Goal: Information Seeking & Learning: Learn about a topic

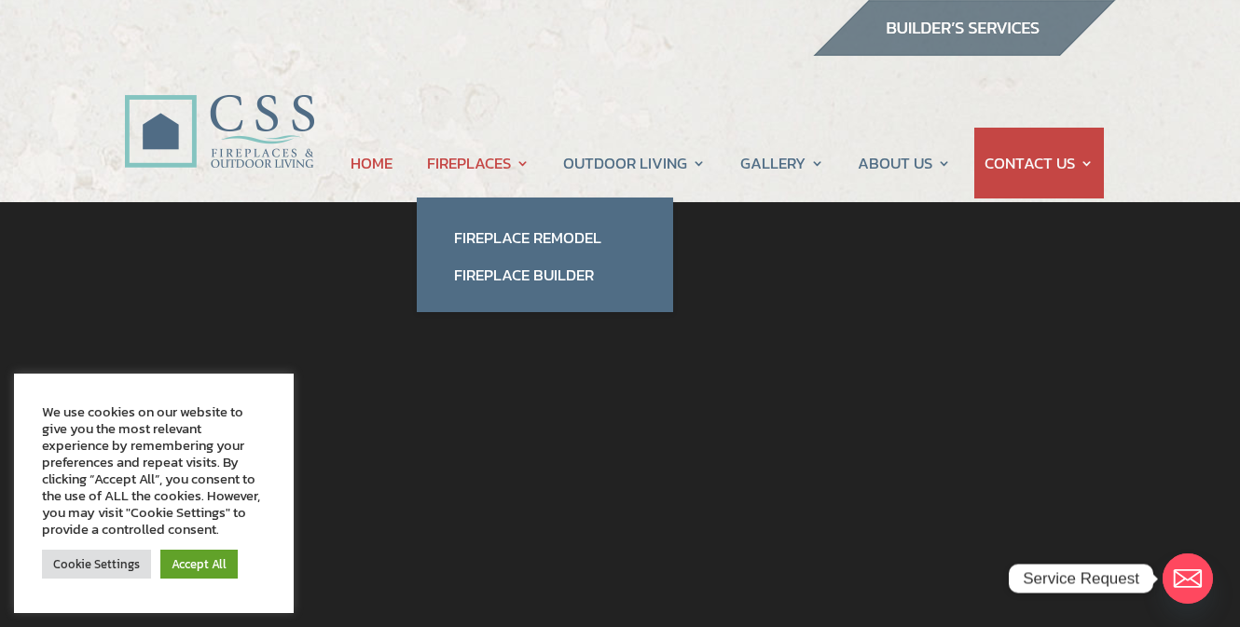
click at [494, 166] on link "FIREPLACES" at bounding box center [478, 163] width 103 height 71
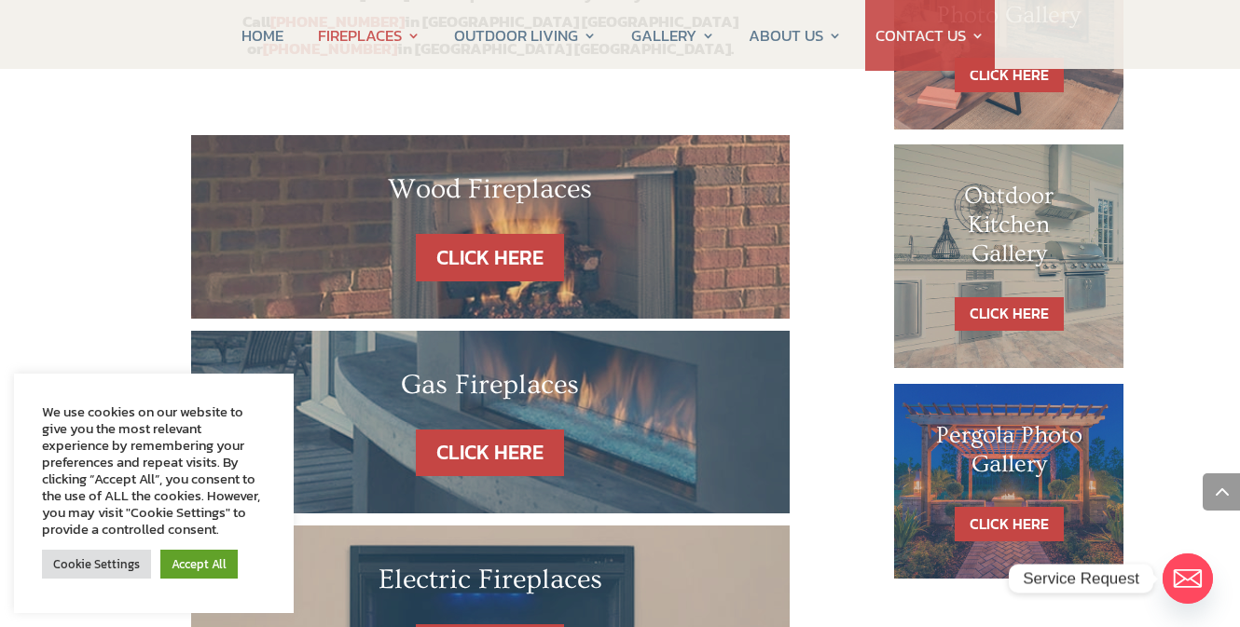
scroll to position [1025, 0]
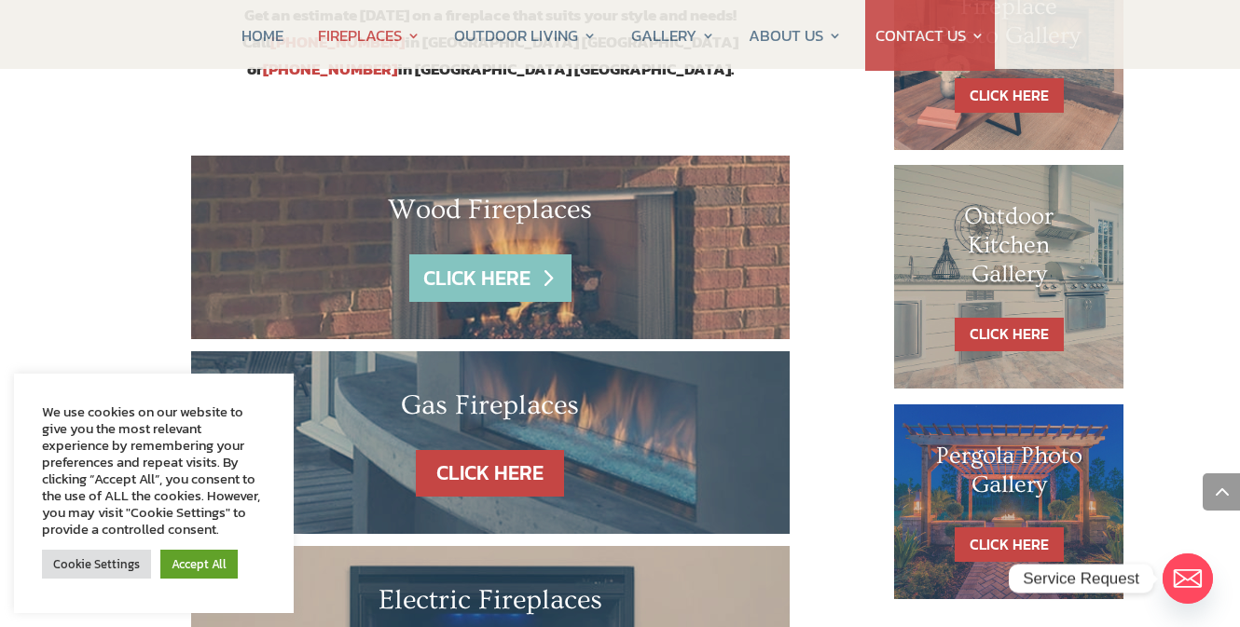
click at [458, 254] on link "CLICK HERE" at bounding box center [490, 278] width 162 height 48
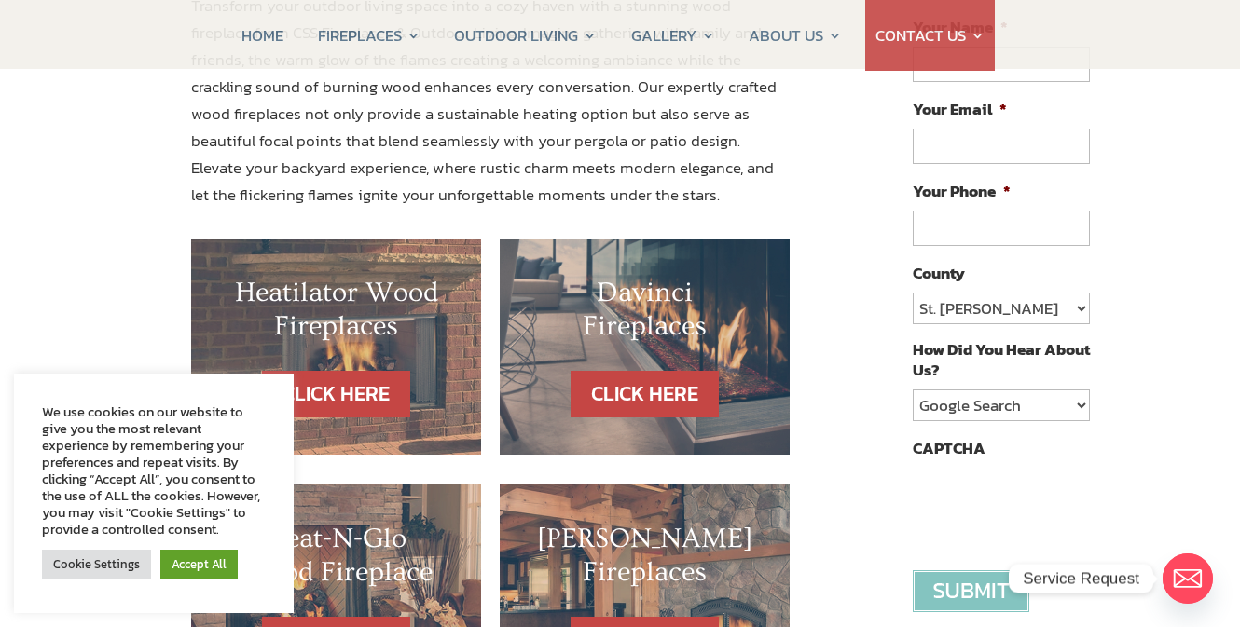
scroll to position [352, 0]
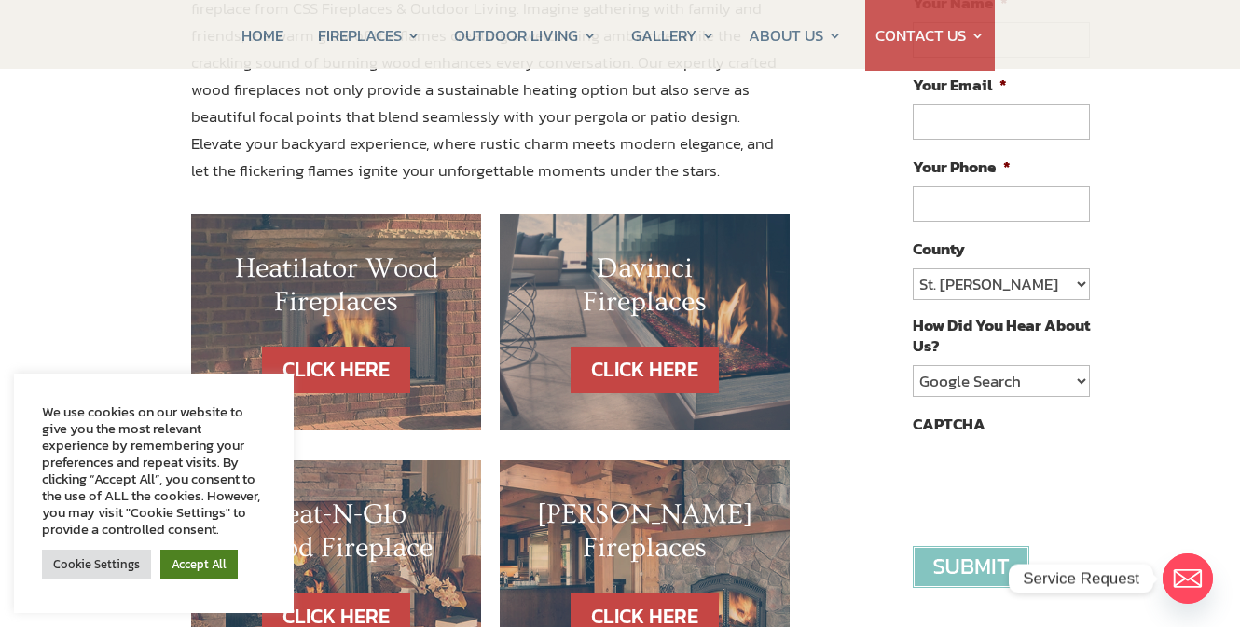
click at [193, 564] on link "Accept All" at bounding box center [198, 564] width 77 height 29
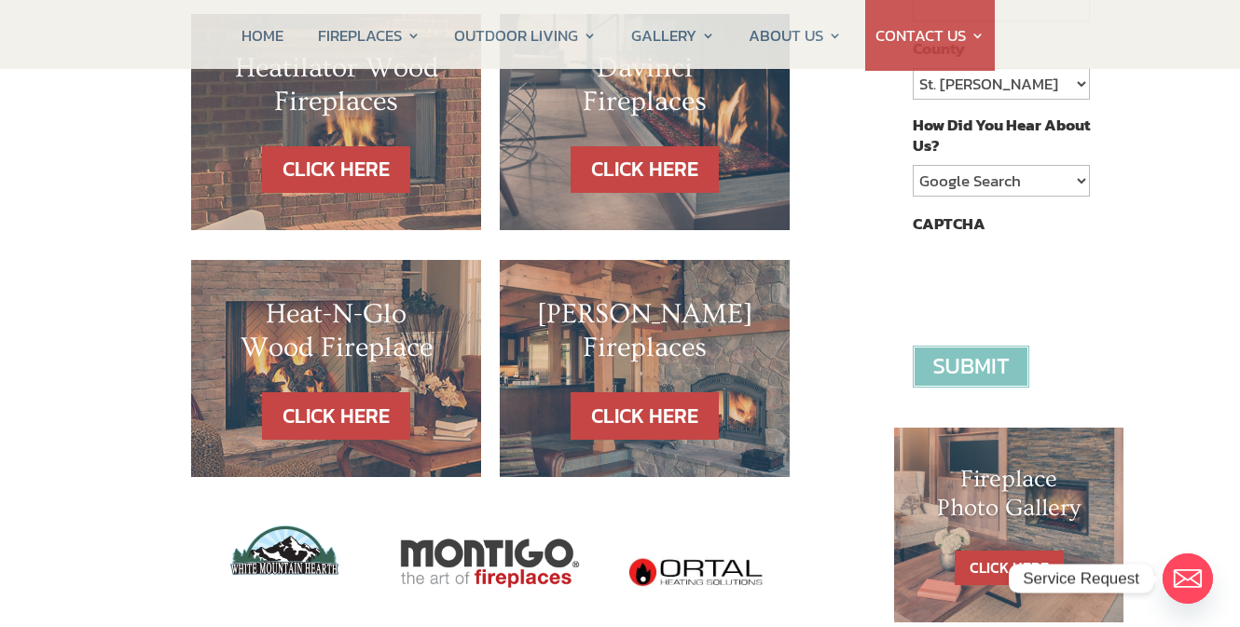
scroll to position [564, 0]
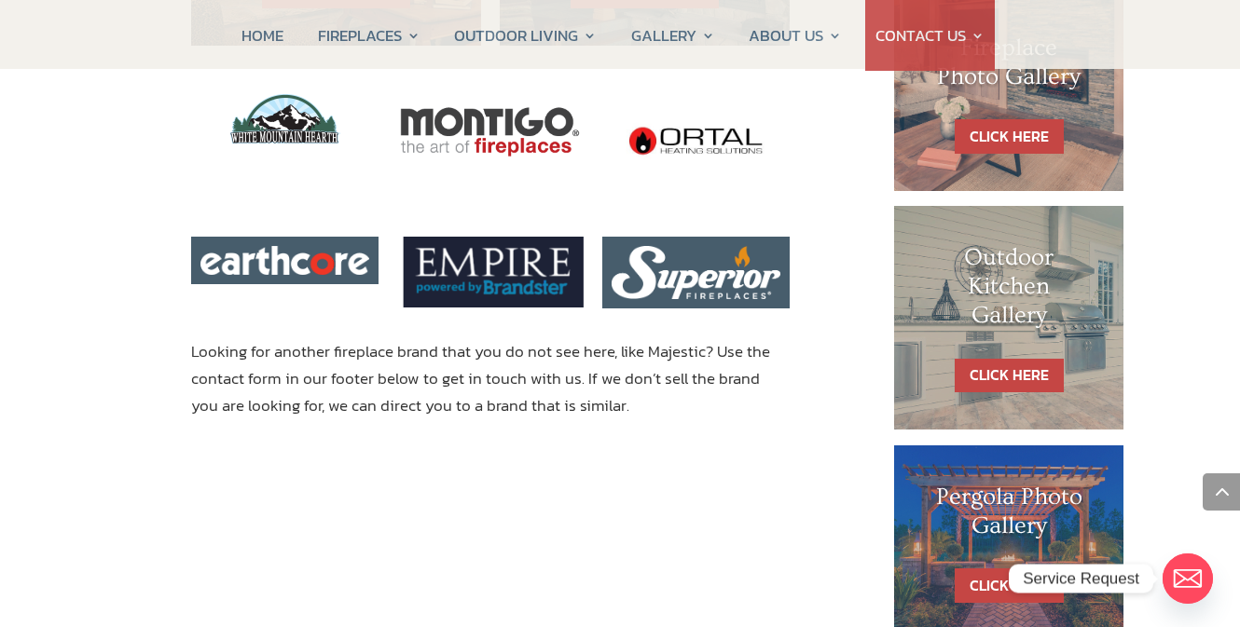
click at [140, 305] on div "Heatilator Wood Fireplaces CLICK HERE Davinci Fireplaces CLICK HERE Heat-N-Glo …" at bounding box center [490, 16] width 747 height 897
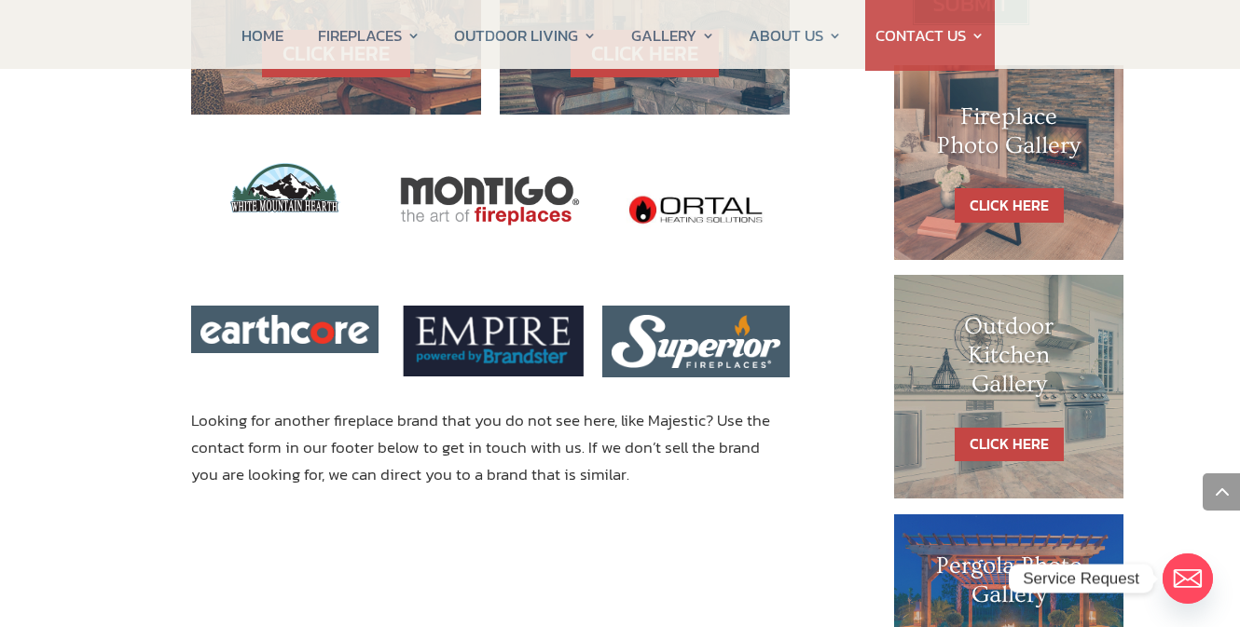
click at [140, 305] on div "Heatilator Wood Fireplaces CLICK HERE Davinci Fireplaces CLICK HERE Heat-N-Glo …" at bounding box center [490, 85] width 747 height 897
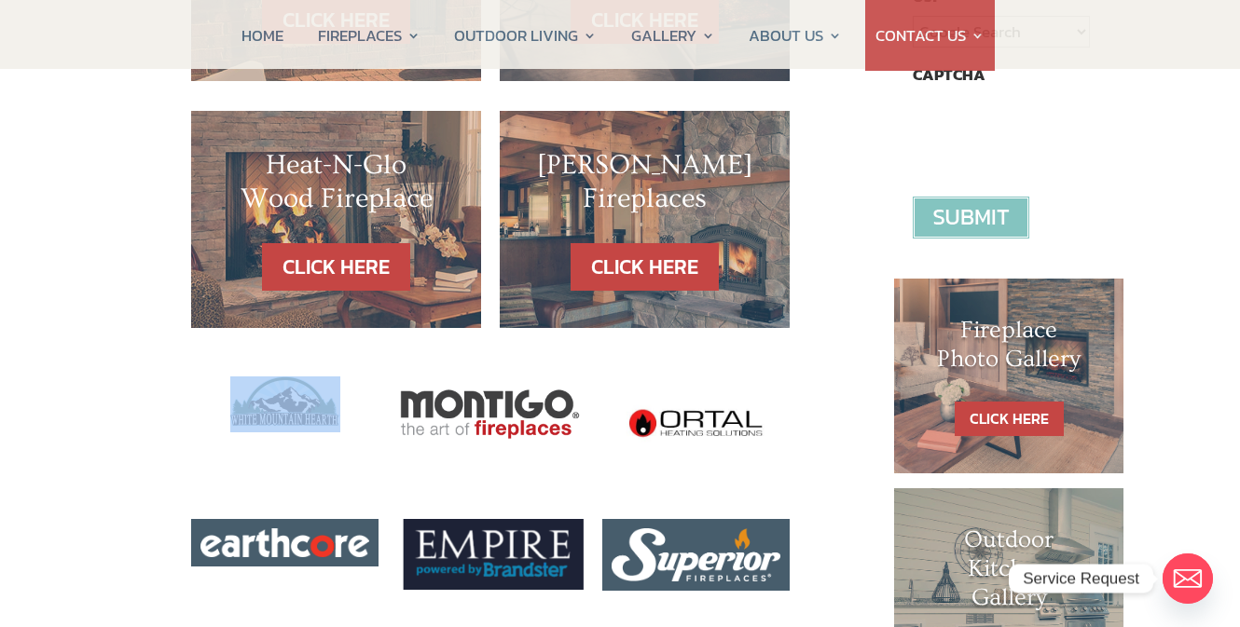
click at [140, 305] on div "Heatilator Wood Fireplaces CLICK HERE Davinci Fireplaces CLICK HERE Heat-N-Glo …" at bounding box center [490, 298] width 747 height 897
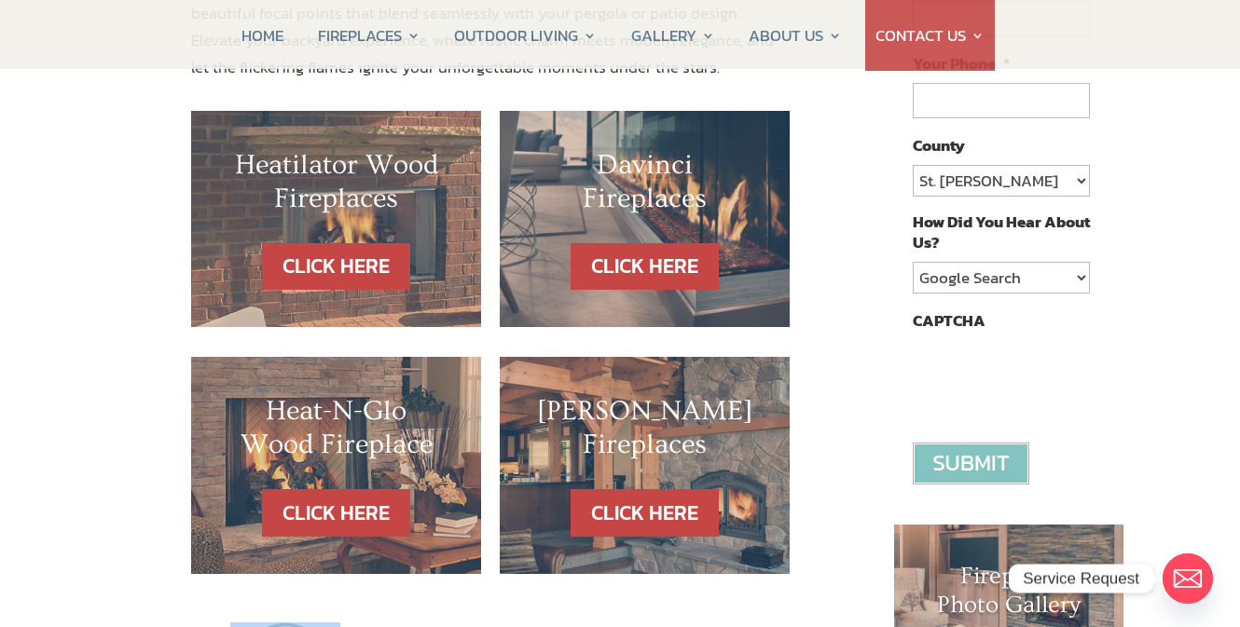
scroll to position [446, 0]
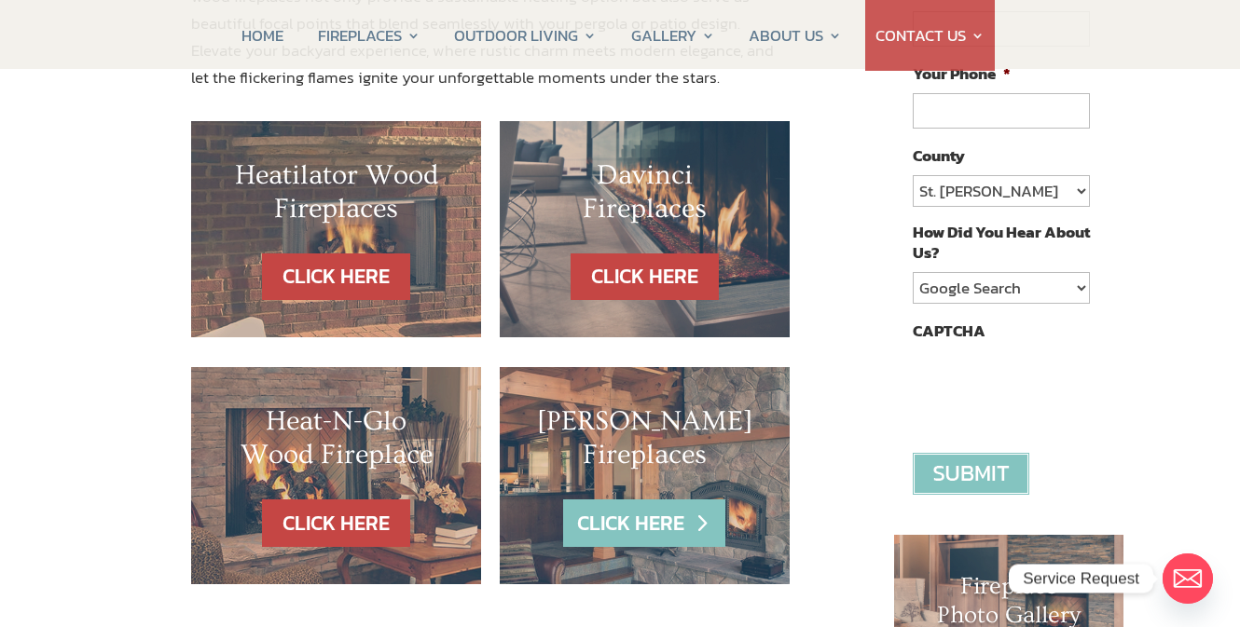
click at [656, 520] on link "CLICK HERE" at bounding box center [644, 524] width 162 height 48
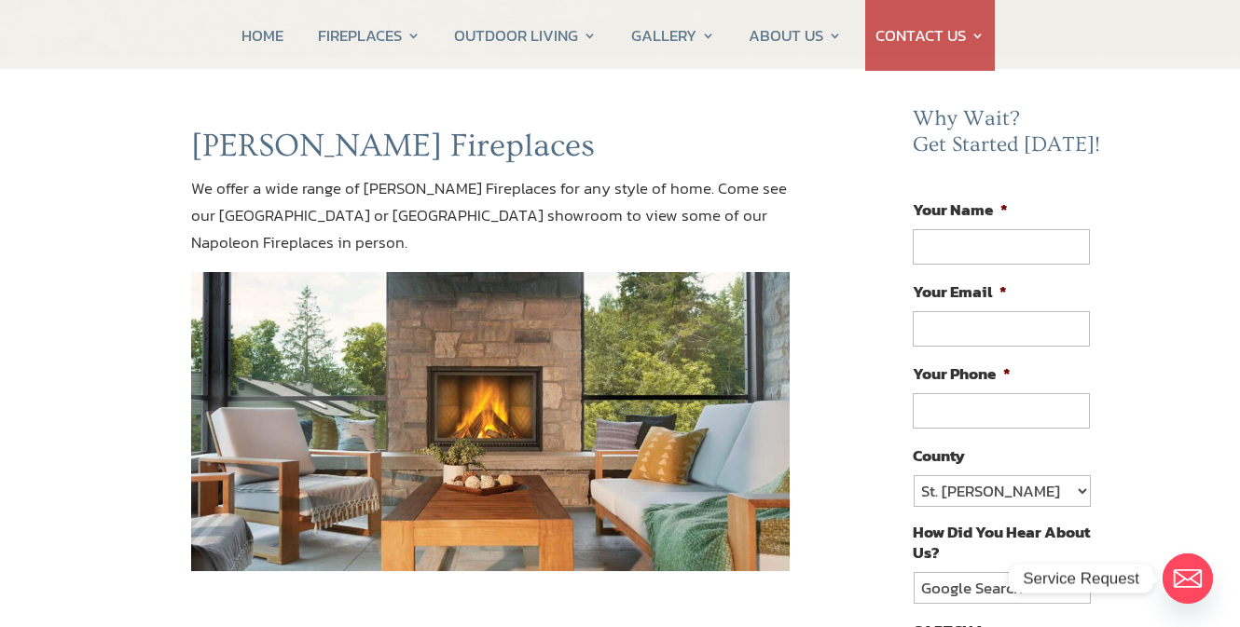
scroll to position [144, 0]
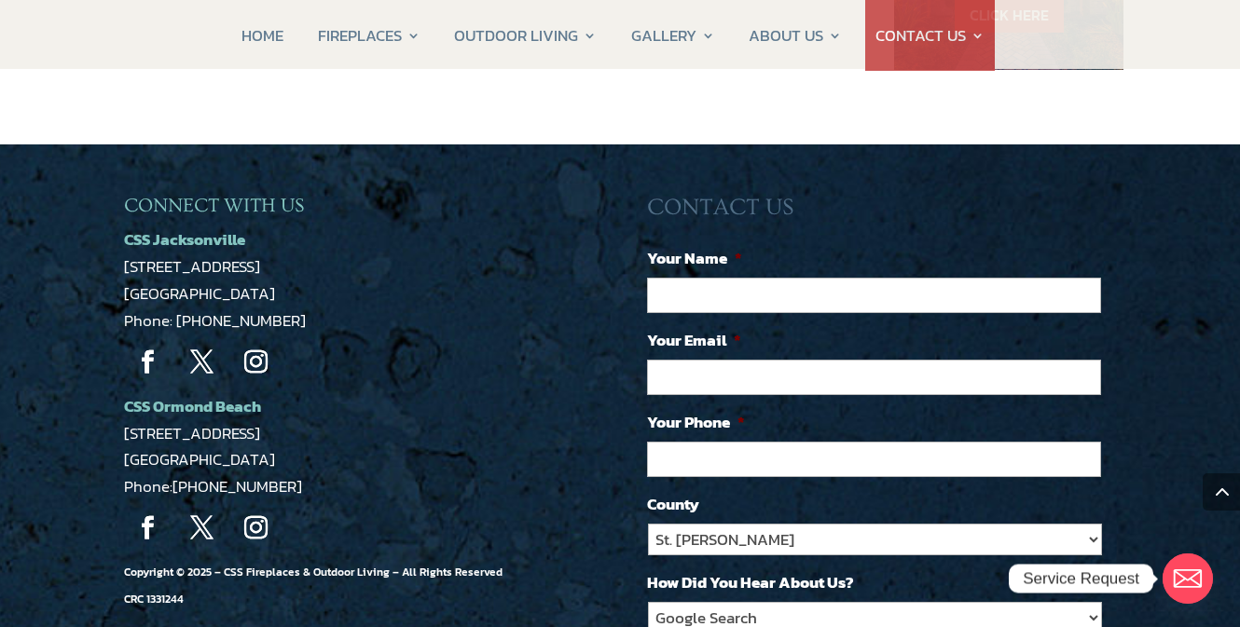
click at [48, 390] on div "CONNECT WITH US CSS Jacksonville 5223 Edgewood Ct Jacksonville, FL 32254 Phone:…" at bounding box center [620, 528] width 1240 height 769
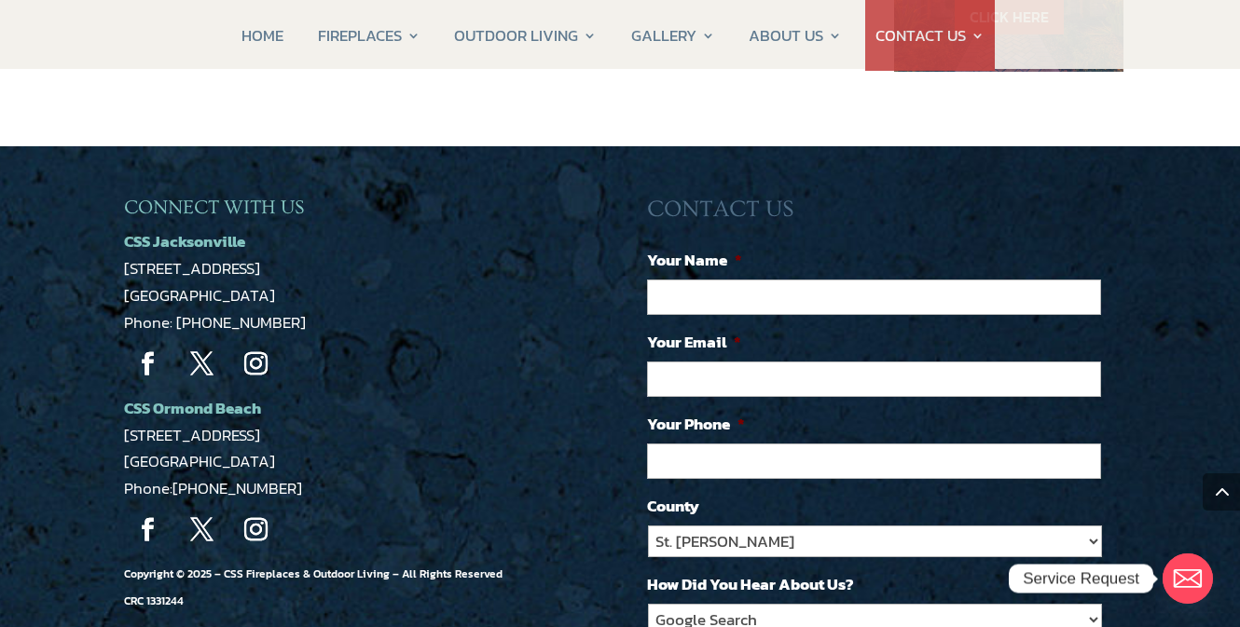
click at [48, 390] on div "CONNECT WITH US CSS Jacksonville 5223 Edgewood Ct Jacksonville, FL 32254 Phone:…" at bounding box center [620, 530] width 1240 height 769
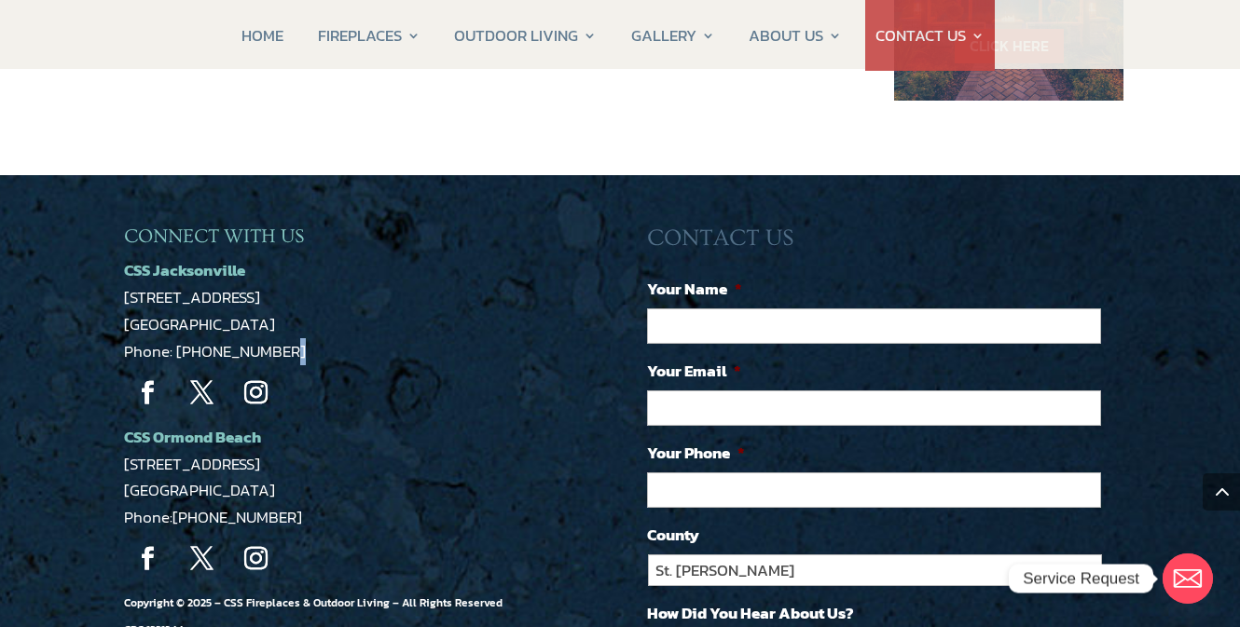
click at [48, 390] on div "CONNECT WITH US CSS Jacksonville 5223 Edgewood Ct Jacksonville, FL 32254 Phone:…" at bounding box center [620, 559] width 1240 height 769
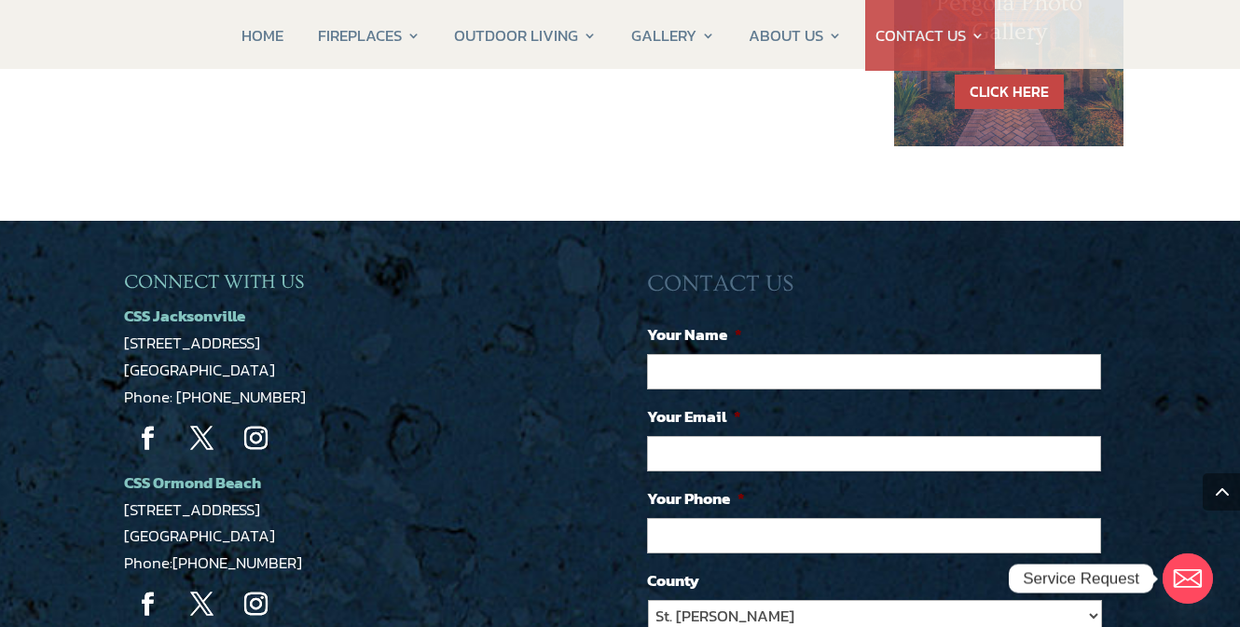
scroll to position [1477, 0]
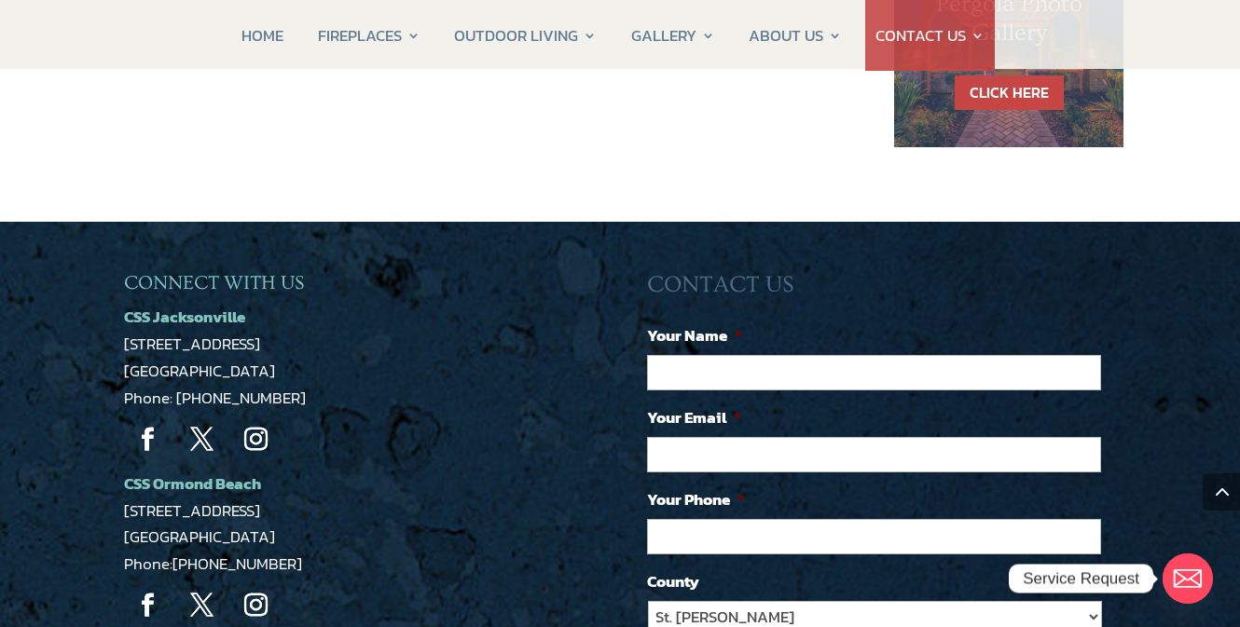
click at [48, 390] on div "CONNECT WITH US CSS Jacksonville 5223 Edgewood Ct Jacksonville, FL 32254 Phone:…" at bounding box center [620, 606] width 1240 height 769
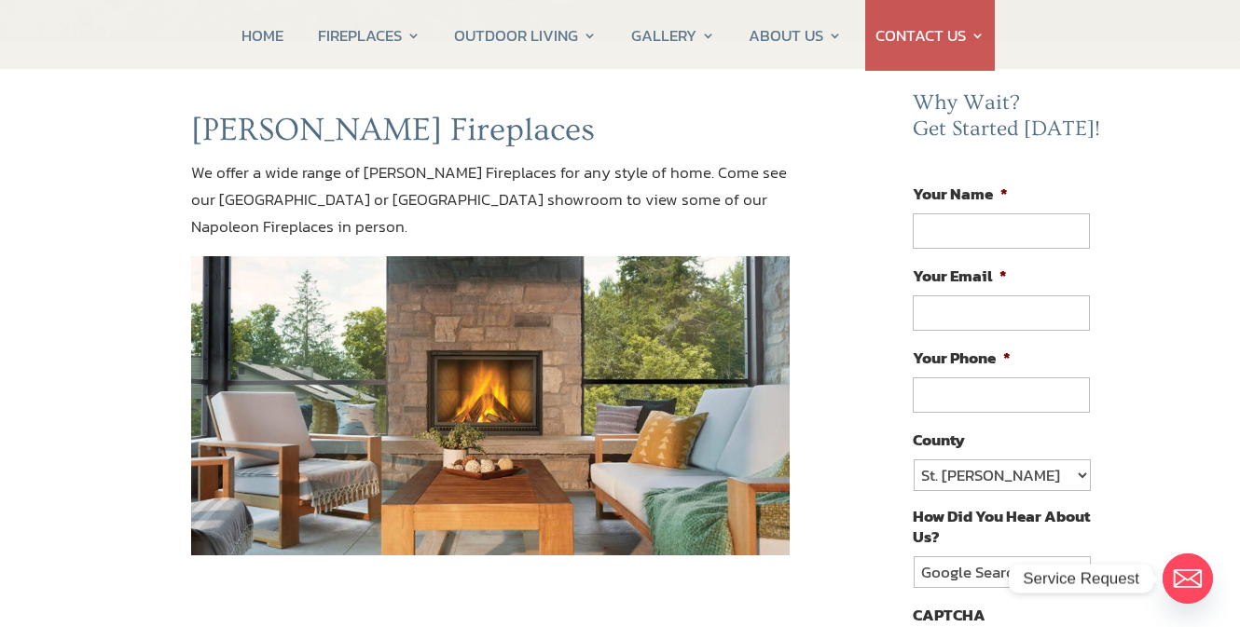
scroll to position [142, 0]
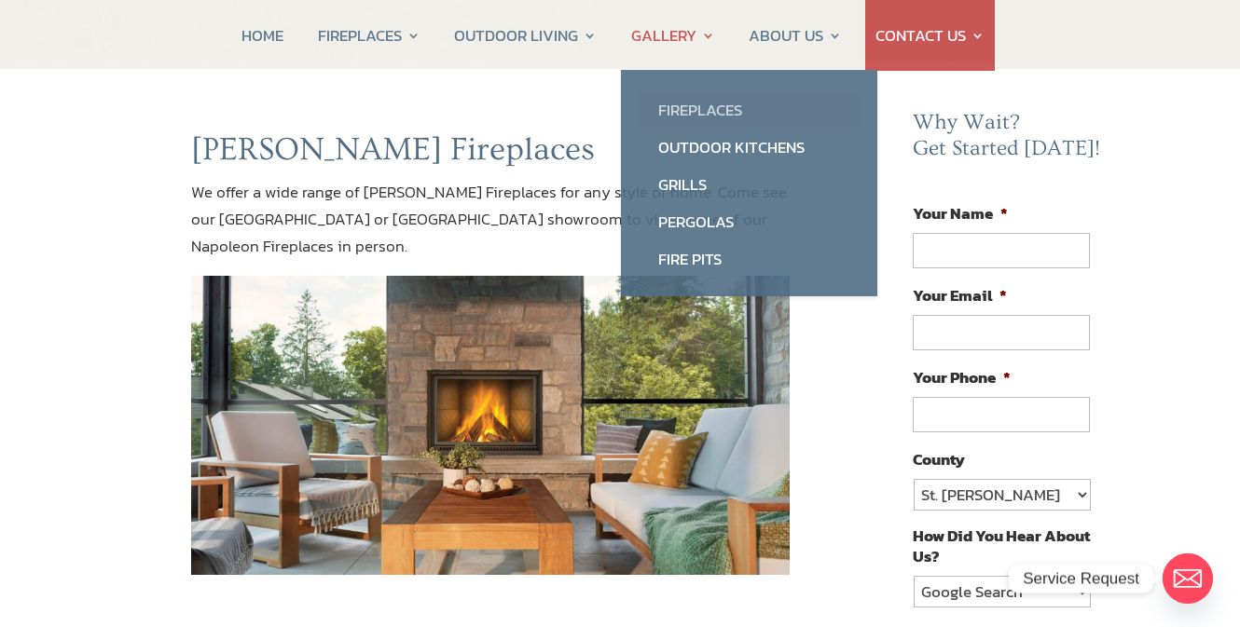
click at [686, 105] on link "Fireplaces" at bounding box center [748, 109] width 219 height 37
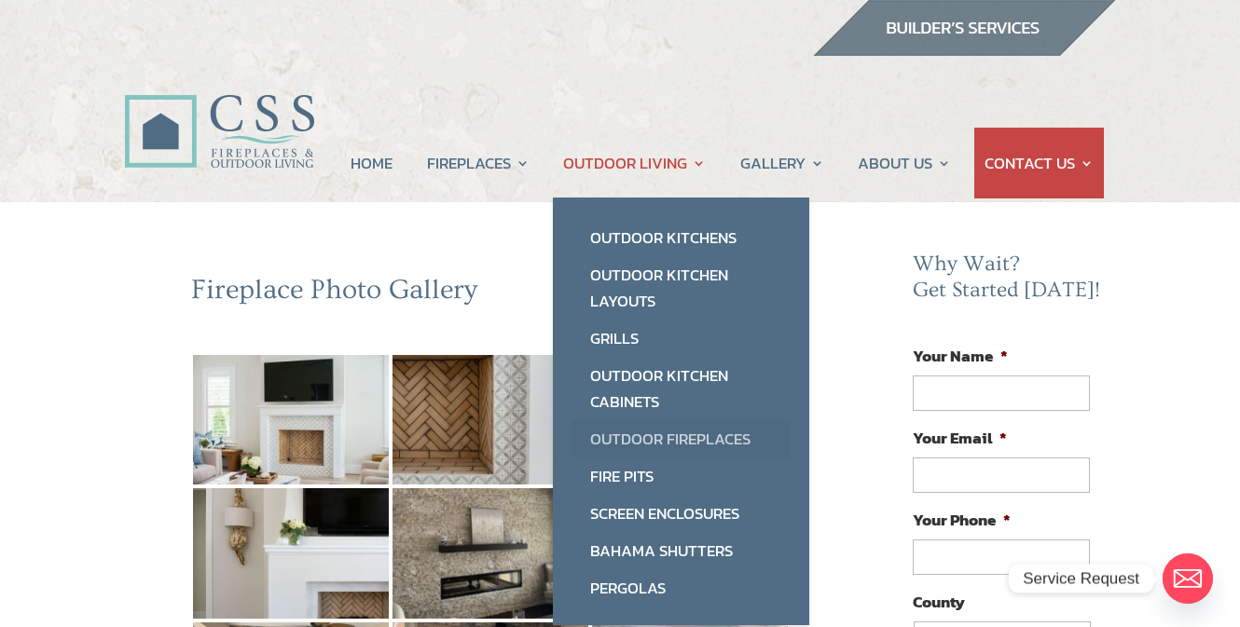
click at [673, 438] on link "Outdoor Fireplaces" at bounding box center [680, 438] width 219 height 37
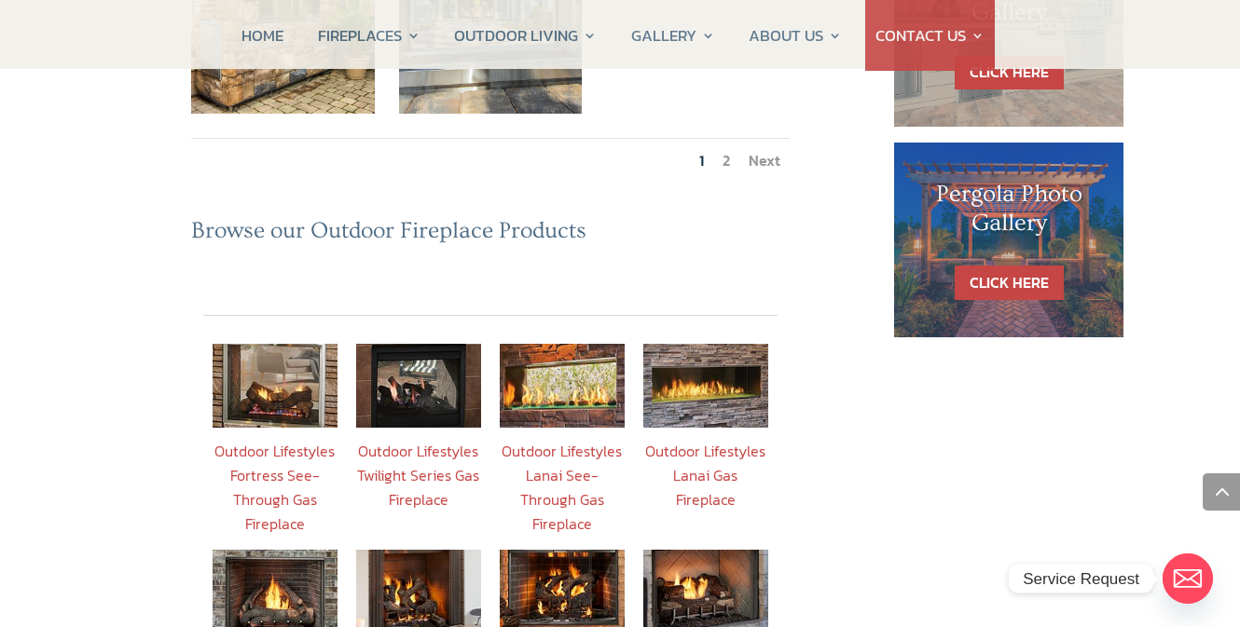
scroll to position [1193, 0]
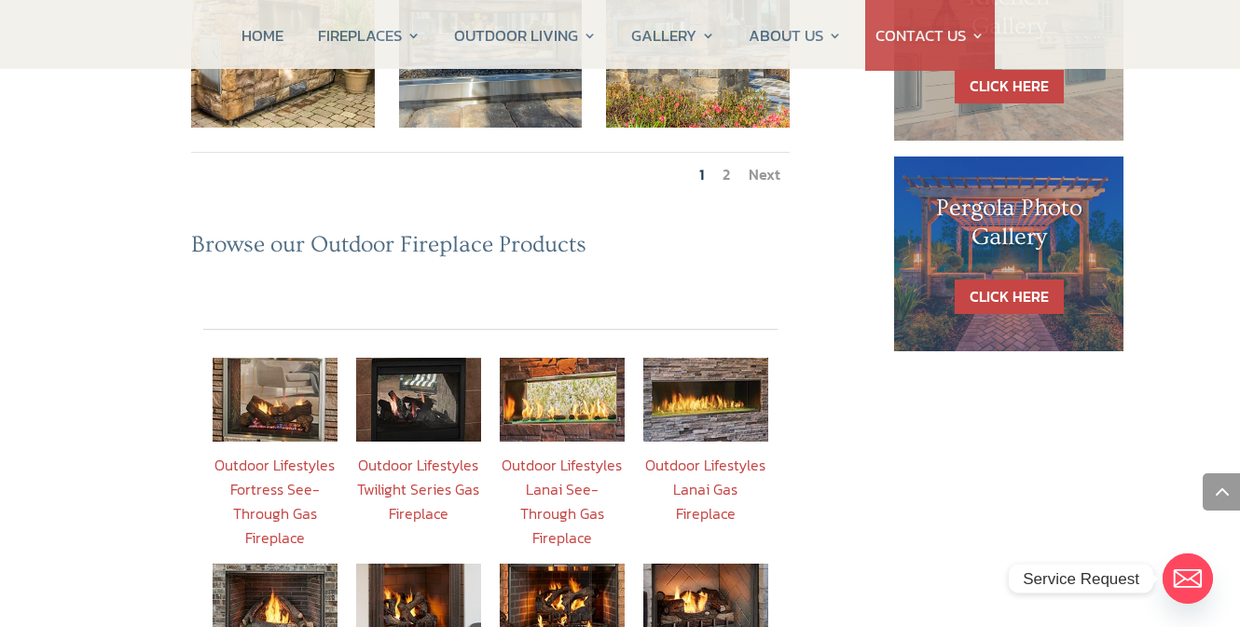
click at [726, 163] on link "2" at bounding box center [725, 174] width 7 height 22
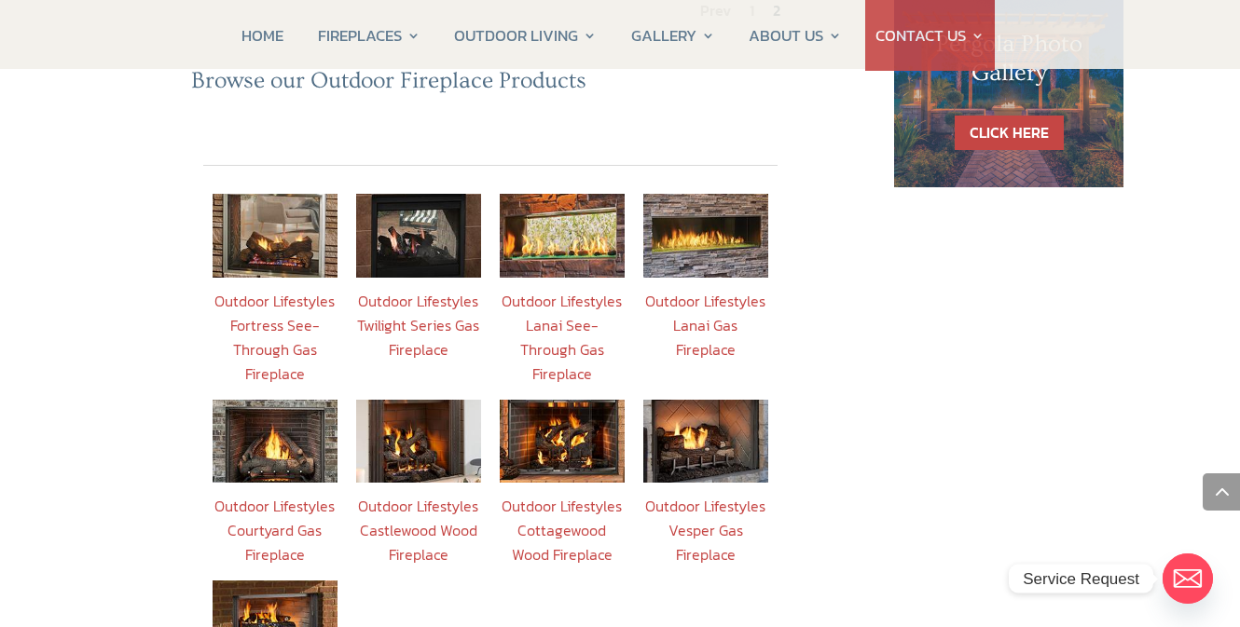
scroll to position [1356, 0]
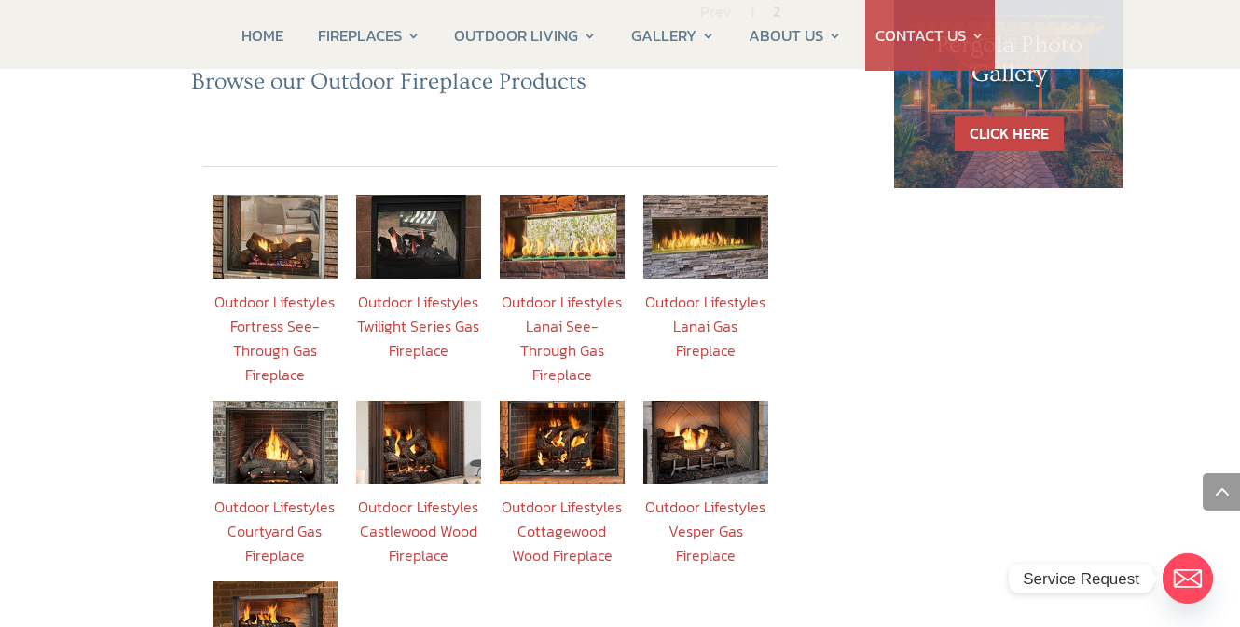
click at [543, 496] on link "Outdoor Lifestyles Cottagewood Wood Fireplace" at bounding box center [561, 531] width 120 height 71
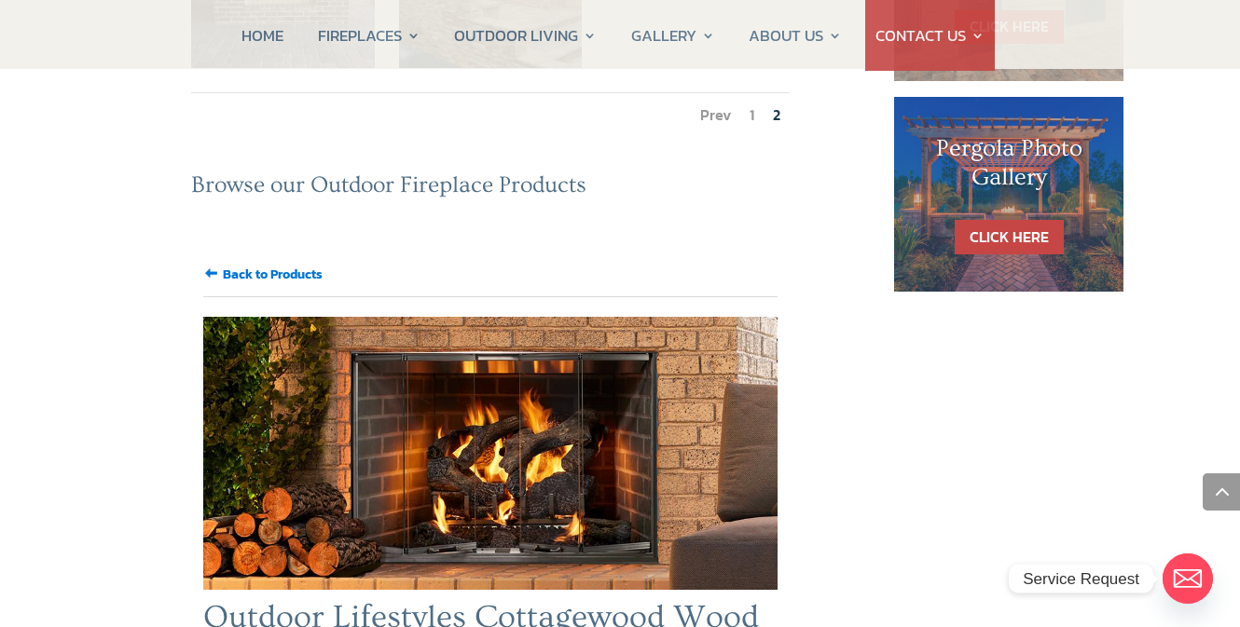
scroll to position [1247, 0]
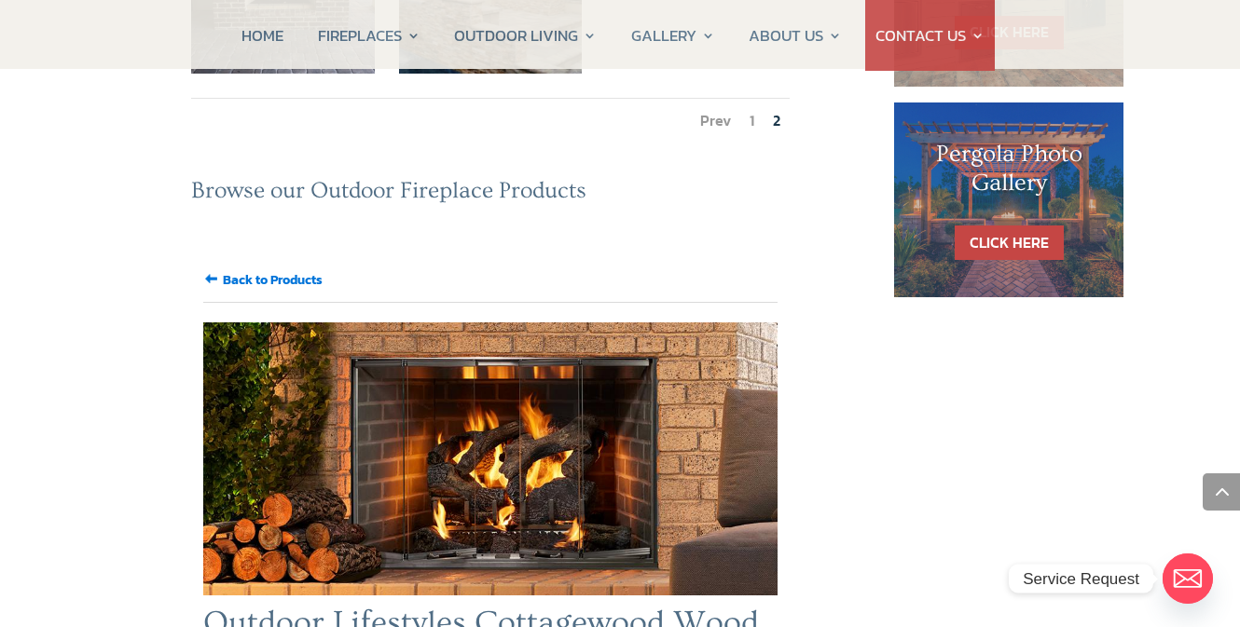
click at [254, 270] on input "Back to Products" at bounding box center [273, 280] width 100 height 20
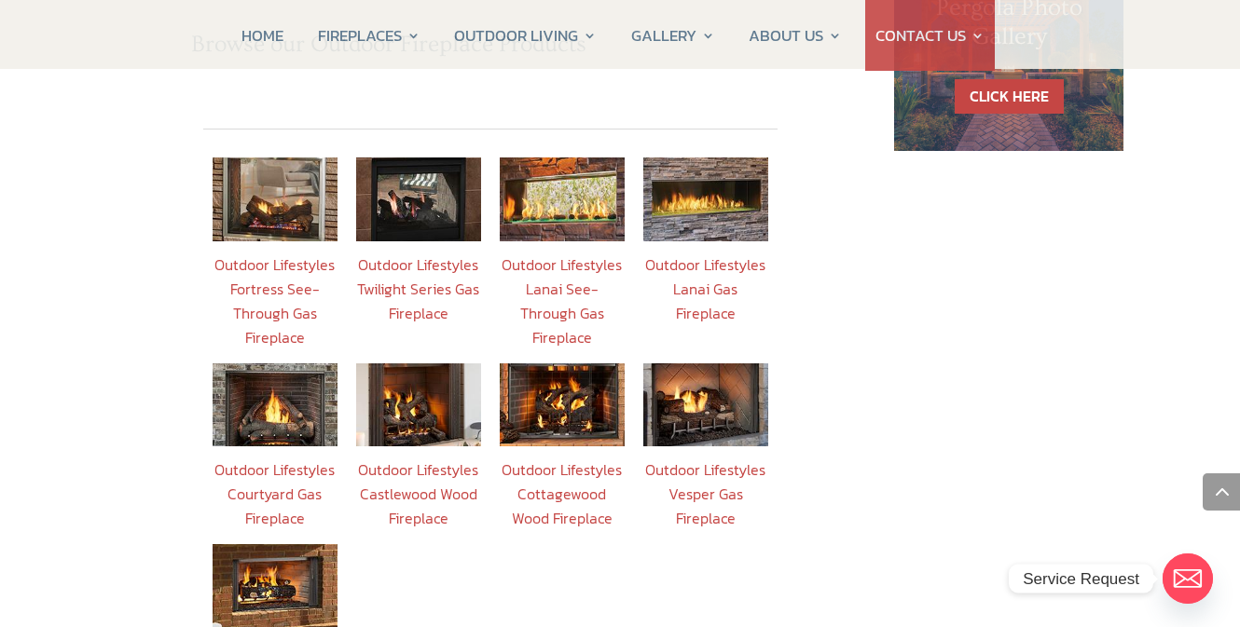
scroll to position [1397, 0]
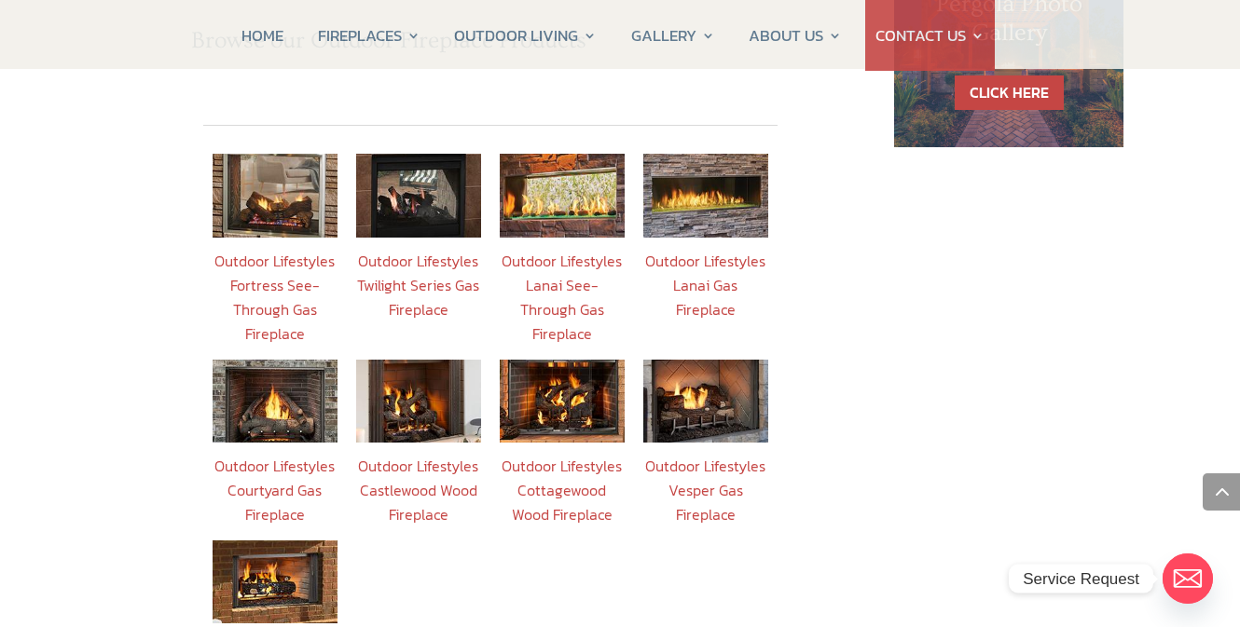
click at [428, 455] on link "Outdoor Lifestyles Castlewood Wood Fireplace" at bounding box center [418, 490] width 120 height 71
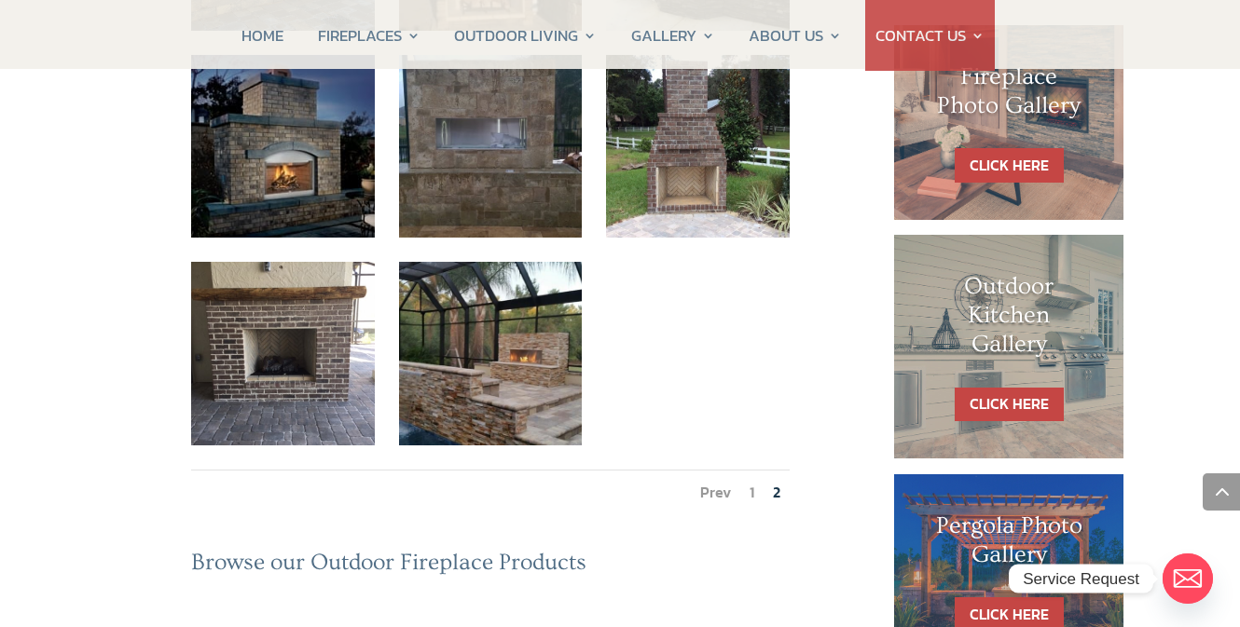
scroll to position [876, 0]
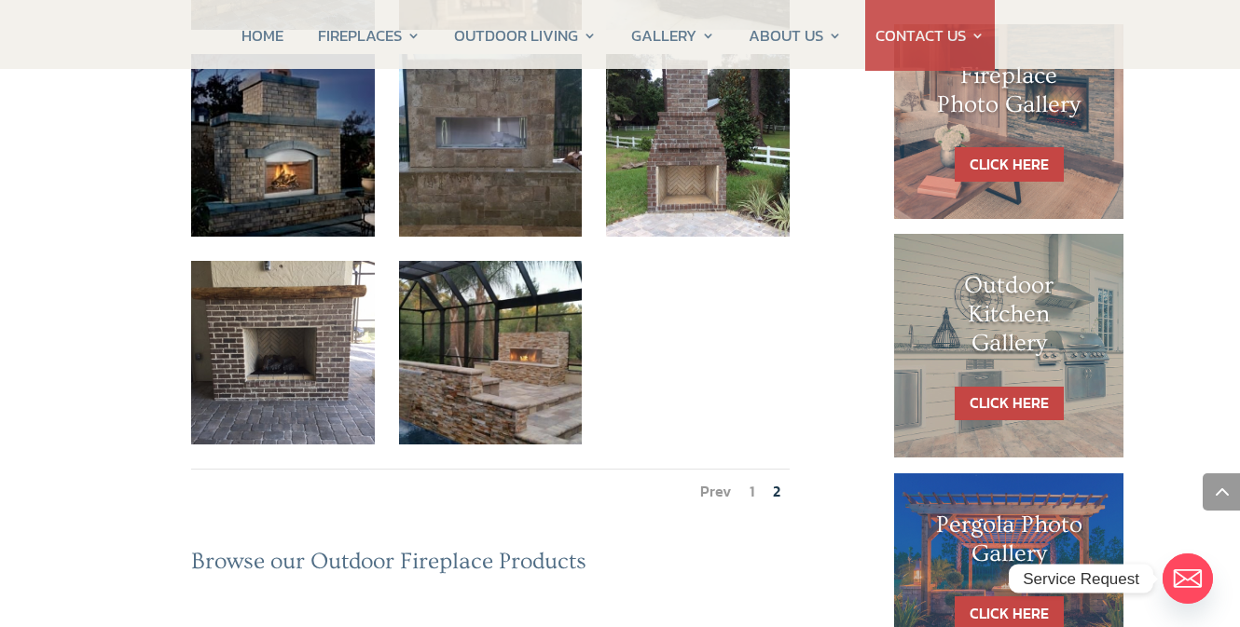
click at [752, 480] on link "1" at bounding box center [751, 491] width 5 height 22
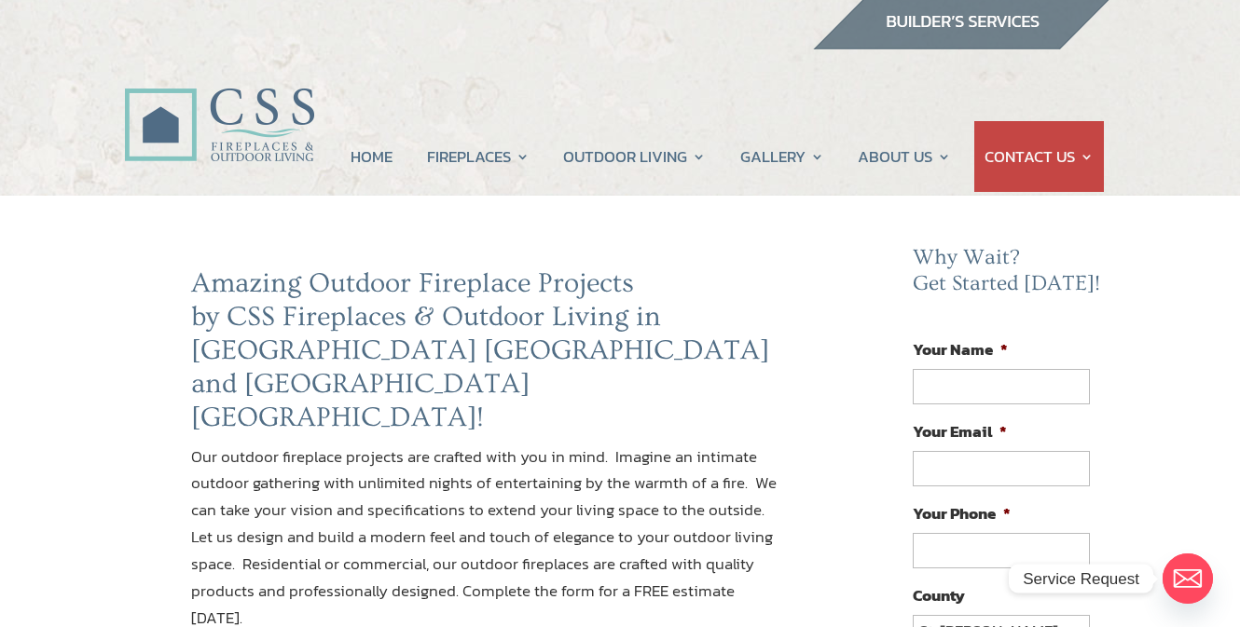
scroll to position [0, 0]
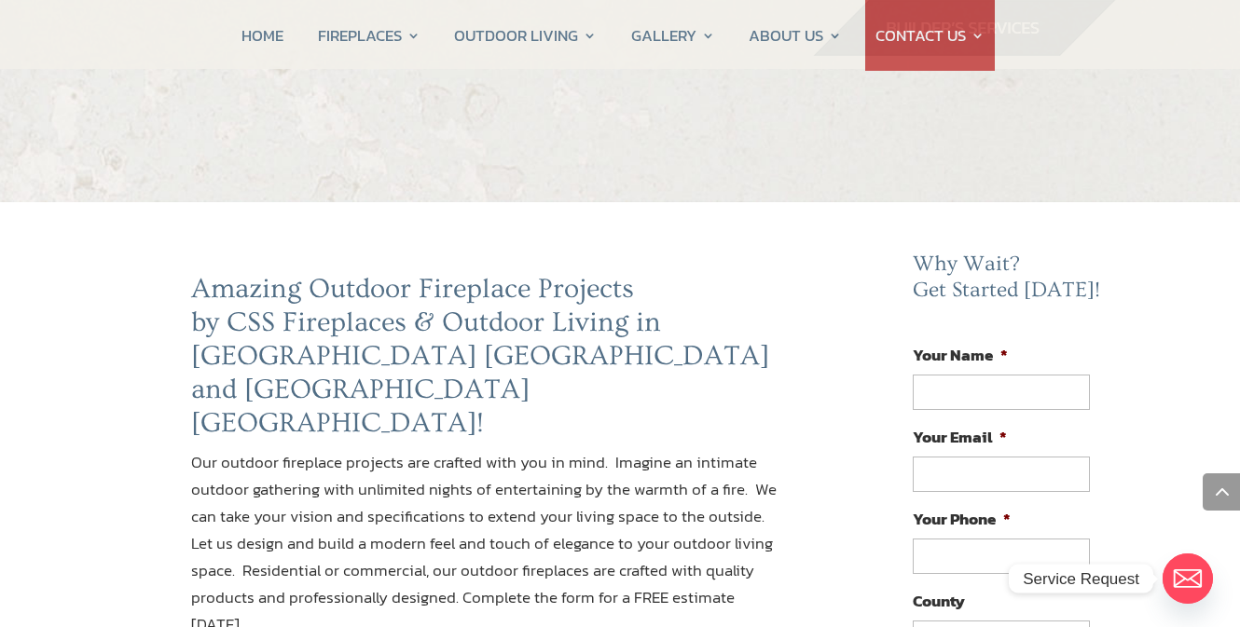
scroll to position [1397, 0]
